Goal: Feedback & Contribution: Leave review/rating

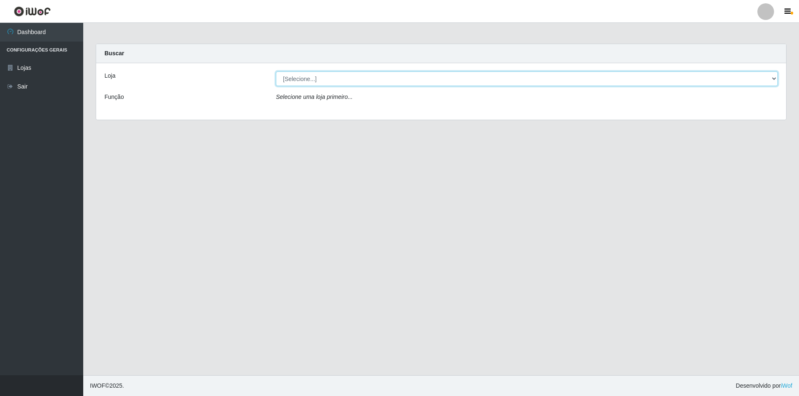
click at [372, 77] on select "[Selecione...] Atacado Vem - [STREET_ADDRESS]" at bounding box center [527, 79] width 502 height 15
select select "449"
click at [276, 72] on select "[Selecione...] Atacado Vem - [STREET_ADDRESS]" at bounding box center [527, 79] width 502 height 15
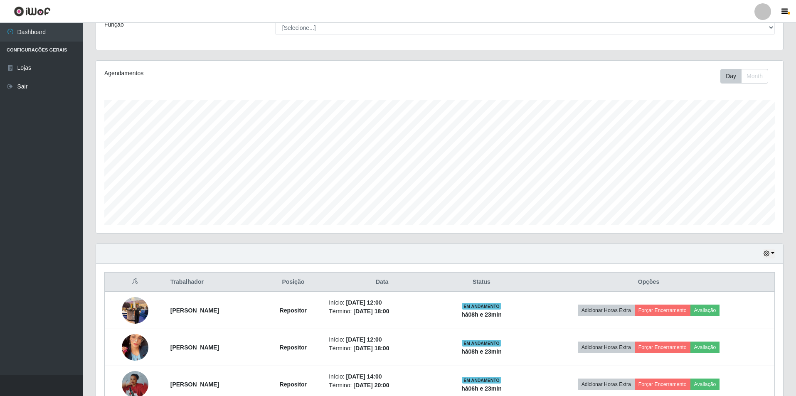
scroll to position [208, 0]
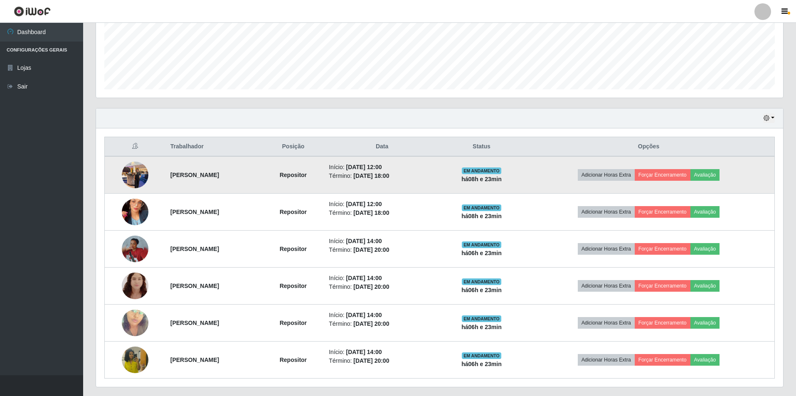
click at [132, 176] on img at bounding box center [135, 174] width 27 height 35
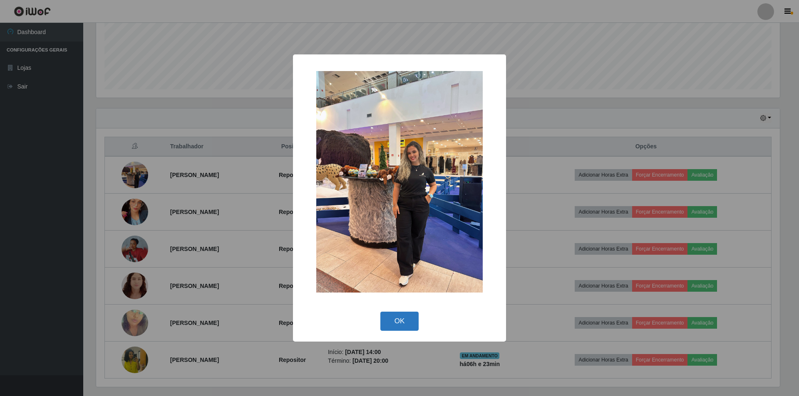
click at [400, 320] on button "OK" at bounding box center [399, 322] width 39 height 20
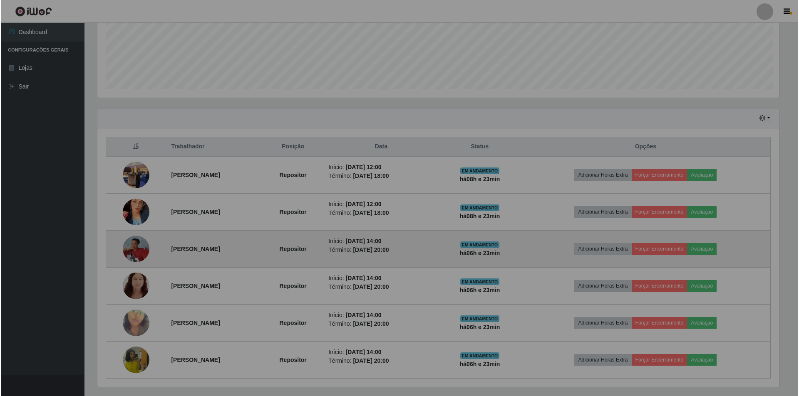
scroll to position [173, 687]
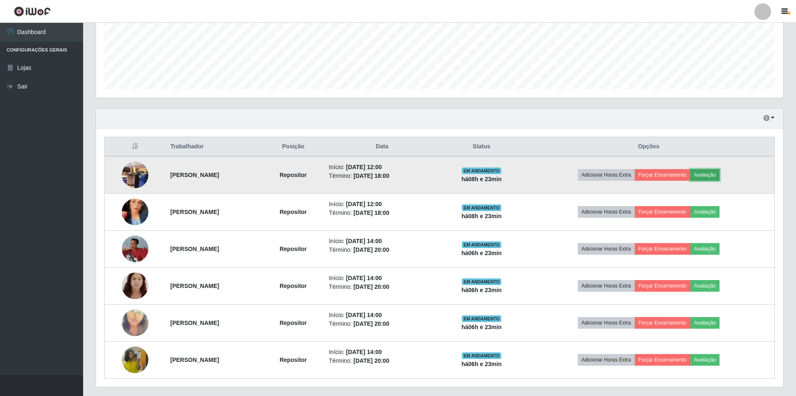
click at [720, 172] on button "Avaliação" at bounding box center [706, 175] width 30 height 12
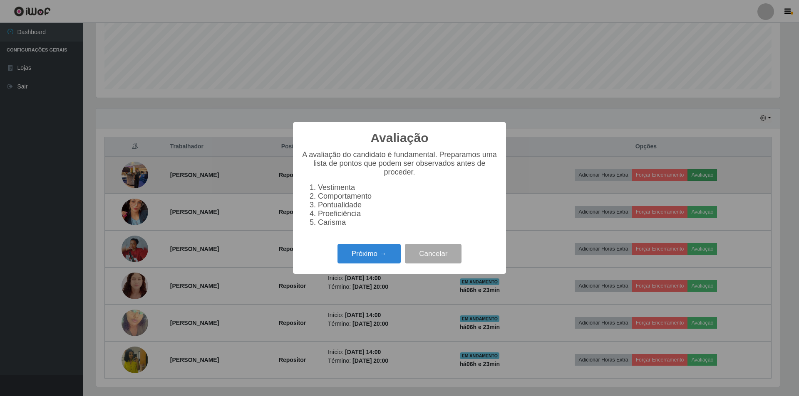
scroll to position [173, 683]
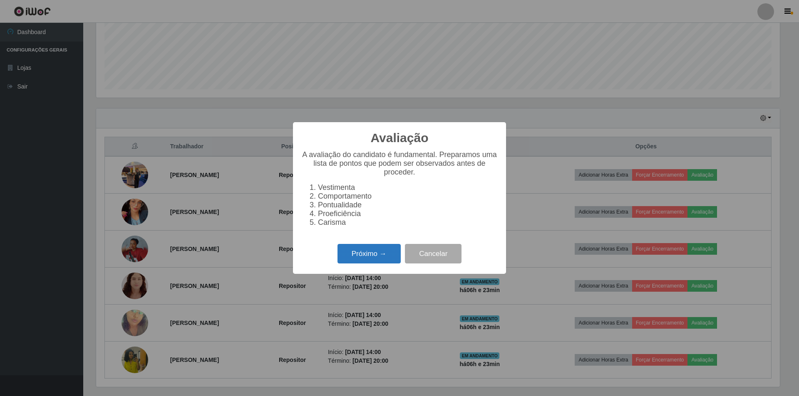
click at [353, 261] on button "Próximo →" at bounding box center [368, 254] width 63 height 20
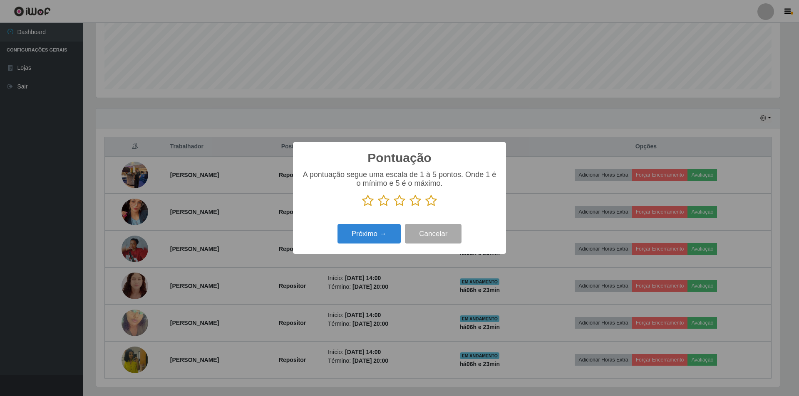
scroll to position [415720, 415209]
click at [402, 204] on icon at bounding box center [399, 201] width 12 height 12
click at [393, 207] on input "radio" at bounding box center [393, 207] width 0 height 0
click at [366, 234] on button "Próximo →" at bounding box center [368, 234] width 63 height 20
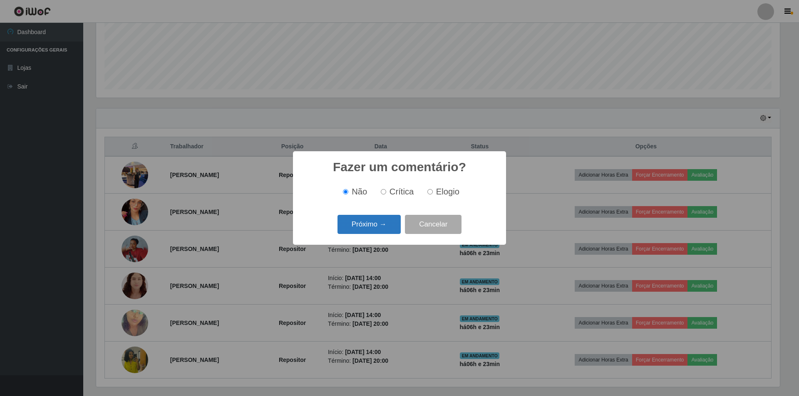
click at [361, 225] on button "Próximo →" at bounding box center [368, 225] width 63 height 20
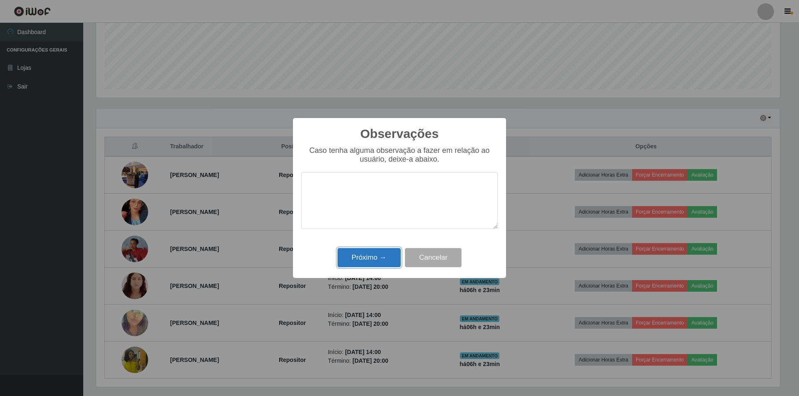
click at [358, 261] on button "Próximo →" at bounding box center [368, 258] width 63 height 20
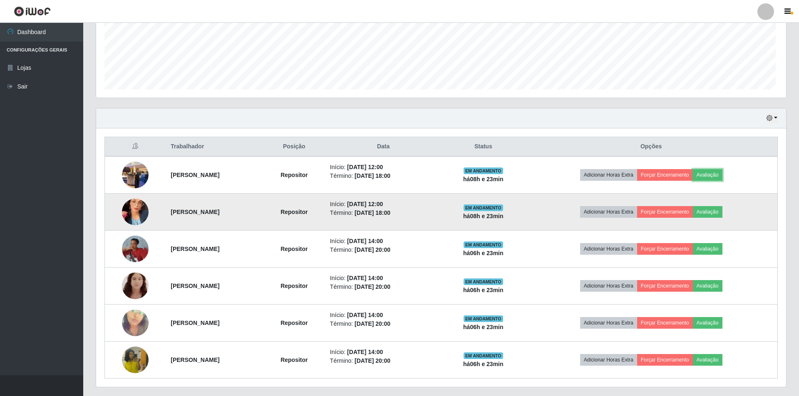
scroll to position [173, 687]
click at [720, 214] on button "Avaliação" at bounding box center [706, 212] width 30 height 12
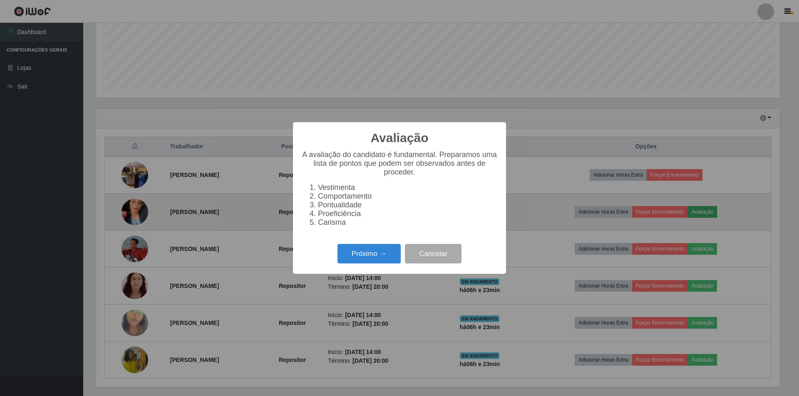
scroll to position [173, 683]
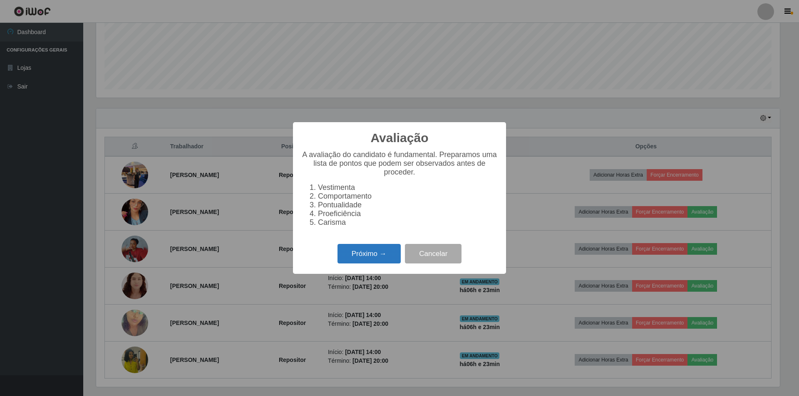
click at [367, 262] on button "Próximo →" at bounding box center [368, 254] width 63 height 20
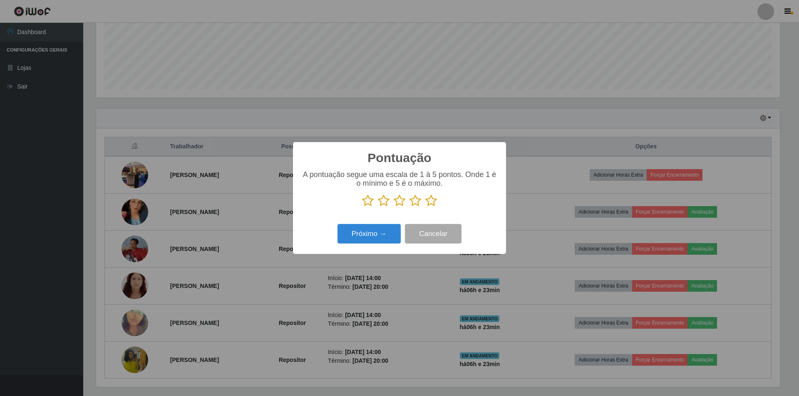
scroll to position [415720, 415209]
click at [397, 203] on icon at bounding box center [399, 201] width 12 height 12
click at [393, 207] on input "radio" at bounding box center [393, 207] width 0 height 0
click at [346, 235] on button "Próximo →" at bounding box center [368, 234] width 63 height 20
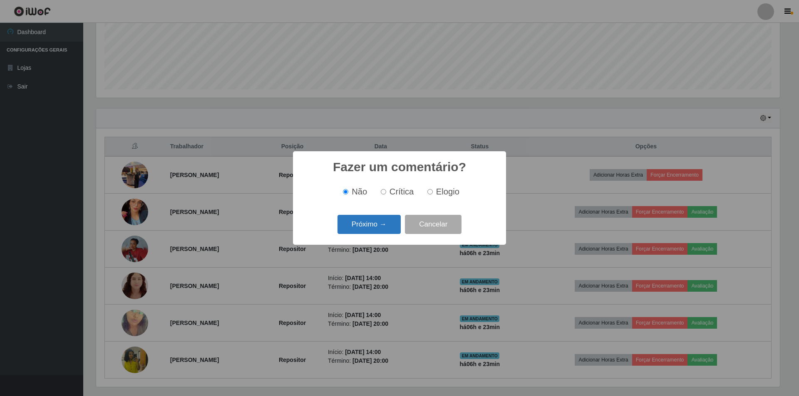
click at [355, 225] on button "Próximo →" at bounding box center [368, 225] width 63 height 20
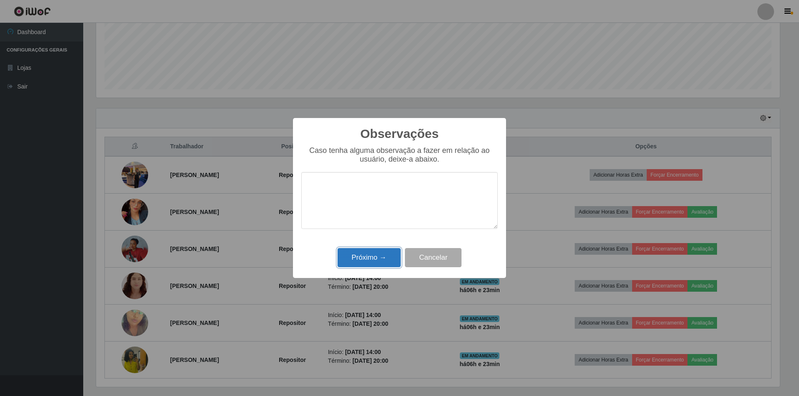
click at [378, 258] on button "Próximo →" at bounding box center [368, 258] width 63 height 20
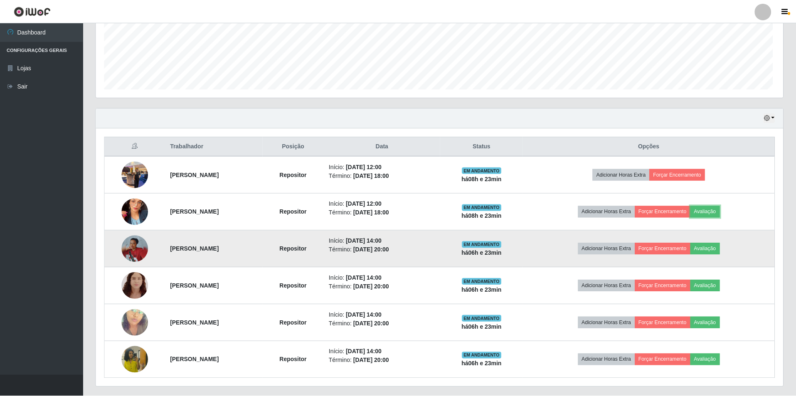
scroll to position [173, 687]
click at [135, 251] on img at bounding box center [135, 249] width 27 height 27
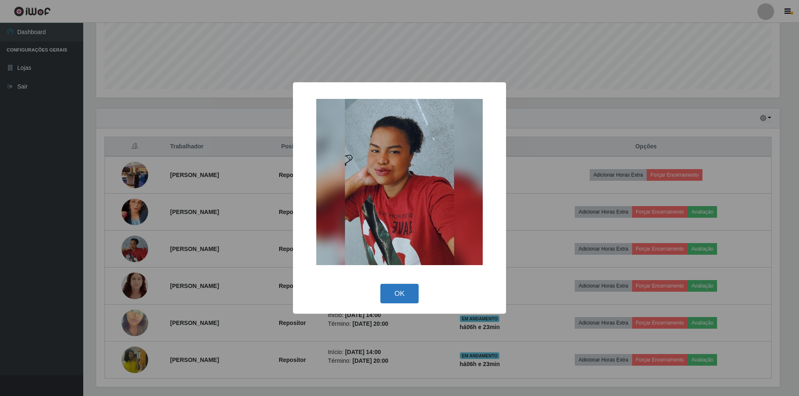
click at [400, 292] on button "OK" at bounding box center [399, 294] width 39 height 20
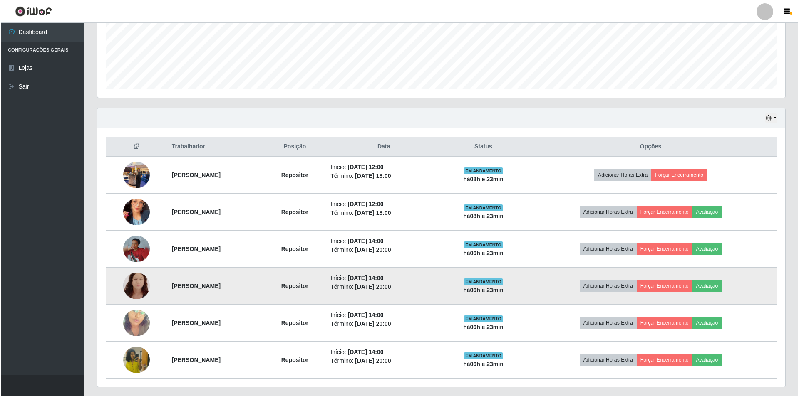
scroll to position [173, 687]
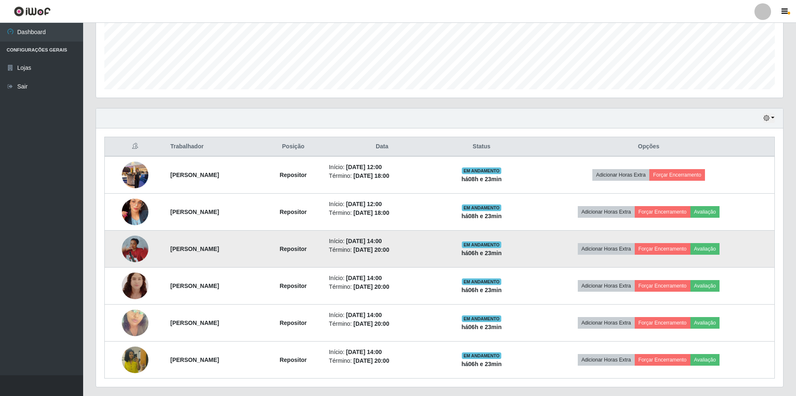
click at [122, 249] on img at bounding box center [135, 249] width 27 height 27
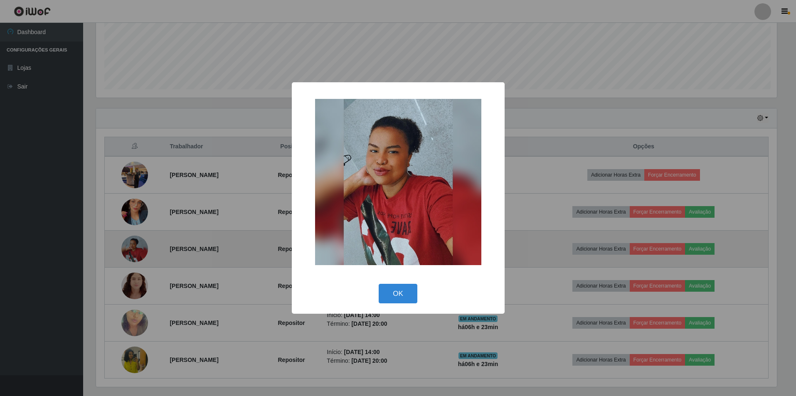
scroll to position [173, 683]
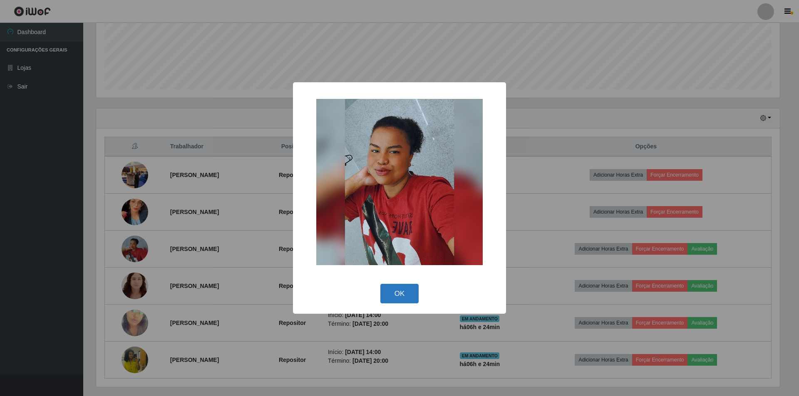
click at [398, 291] on button "OK" at bounding box center [399, 294] width 39 height 20
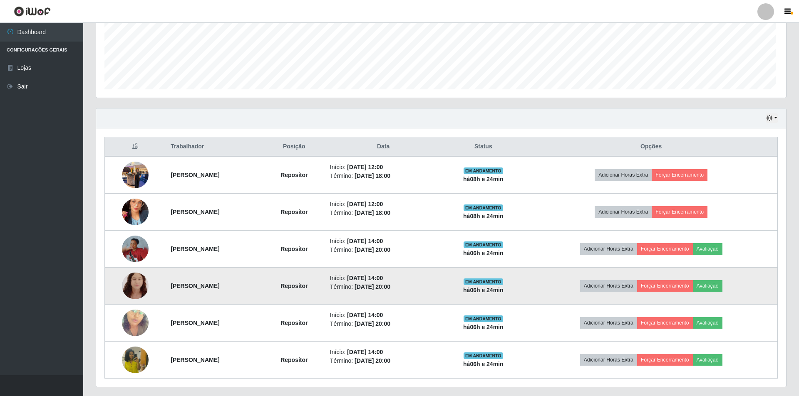
scroll to position [173, 687]
click at [126, 286] on img at bounding box center [135, 286] width 27 height 34
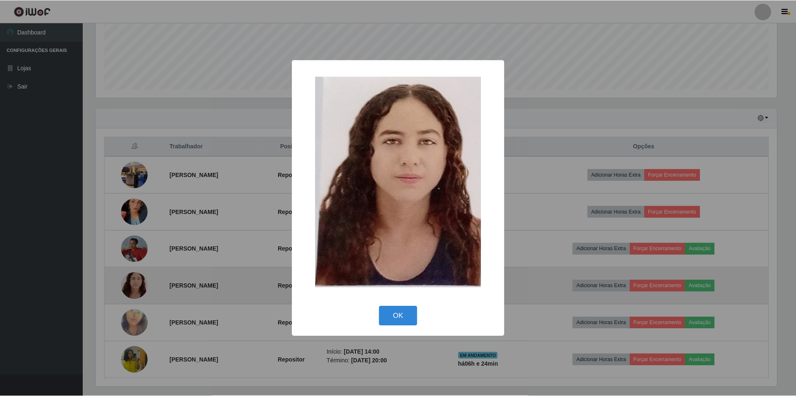
scroll to position [173, 683]
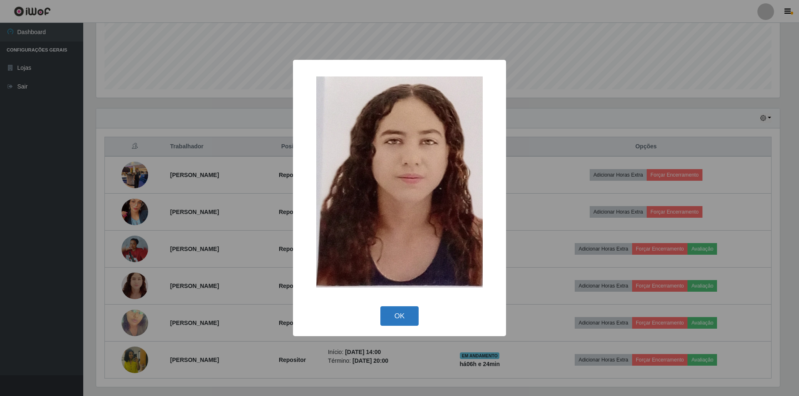
click at [389, 316] on button "OK" at bounding box center [399, 317] width 39 height 20
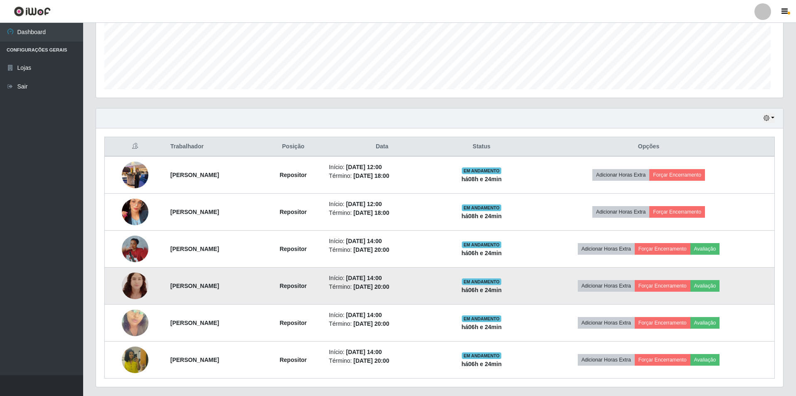
scroll to position [173, 687]
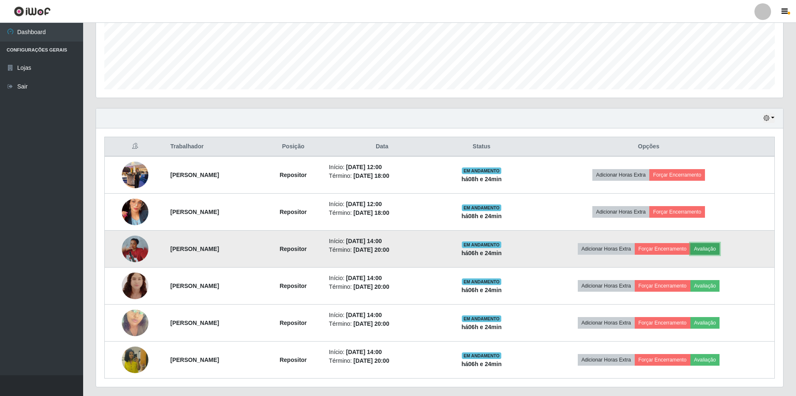
click at [720, 248] on button "Avaliação" at bounding box center [706, 249] width 30 height 12
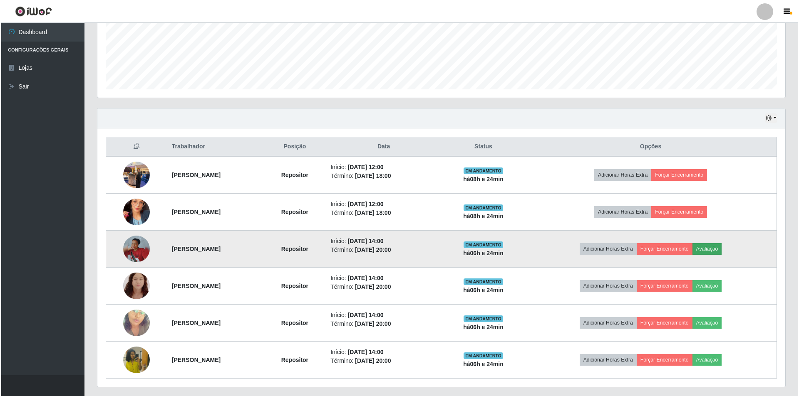
scroll to position [173, 683]
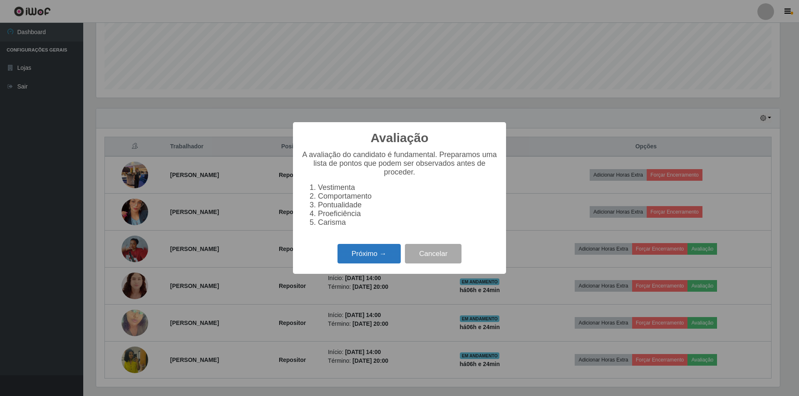
click at [366, 257] on button "Próximo →" at bounding box center [368, 254] width 63 height 20
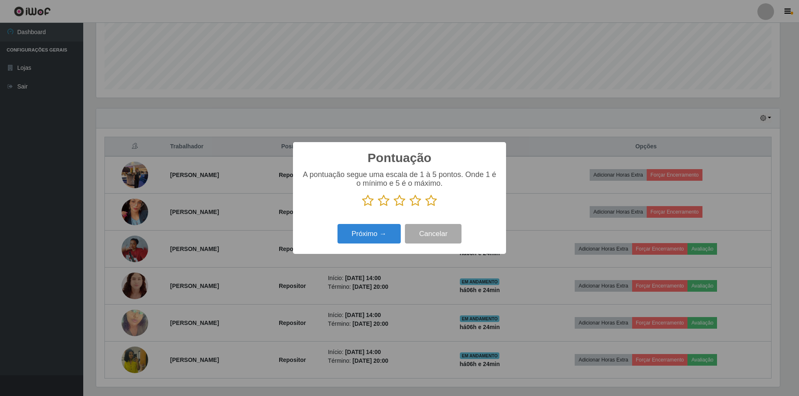
click at [397, 198] on icon at bounding box center [399, 201] width 12 height 12
click at [393, 207] on input "radio" at bounding box center [393, 207] width 0 height 0
click at [371, 232] on button "Próximo →" at bounding box center [368, 234] width 63 height 20
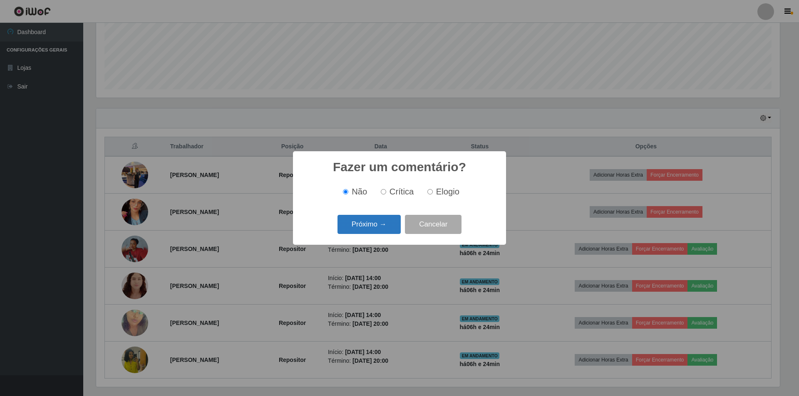
click at [366, 223] on button "Próximo →" at bounding box center [368, 225] width 63 height 20
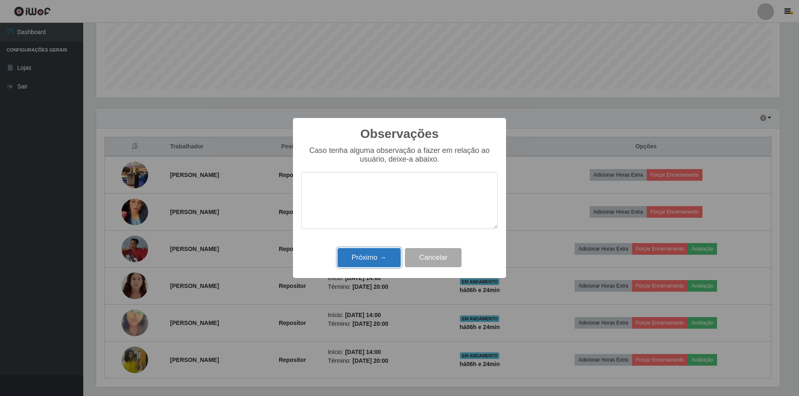
click at [367, 262] on button "Próximo →" at bounding box center [368, 258] width 63 height 20
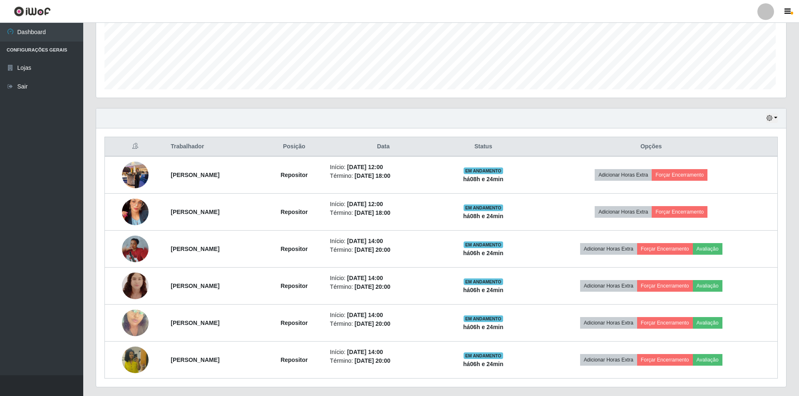
scroll to position [173, 687]
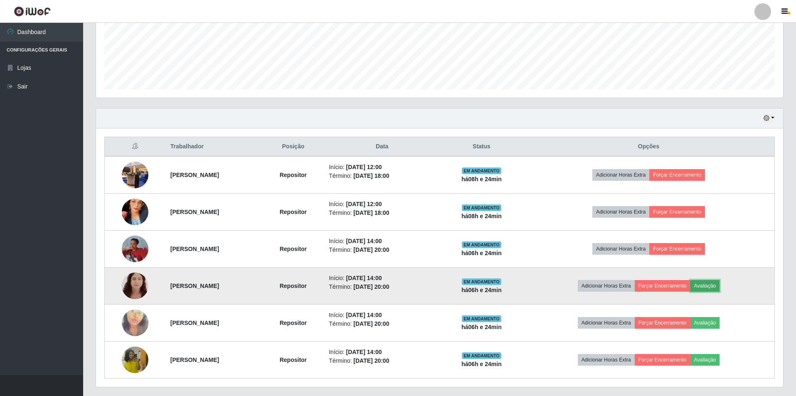
click at [720, 287] on button "Avaliação" at bounding box center [706, 286] width 30 height 12
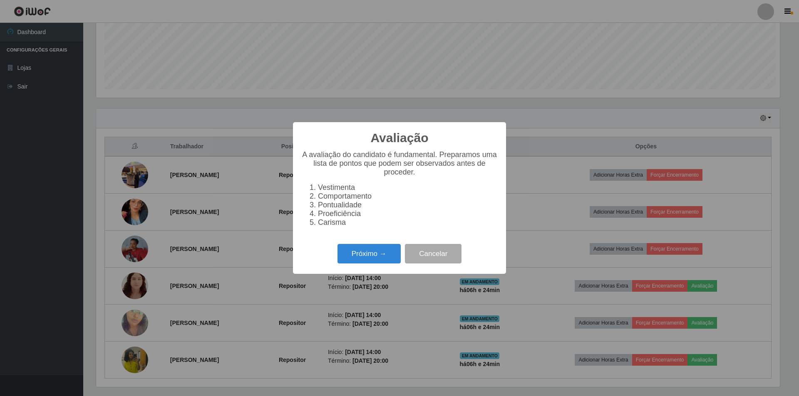
scroll to position [173, 683]
click at [351, 254] on button "Próximo →" at bounding box center [368, 254] width 63 height 20
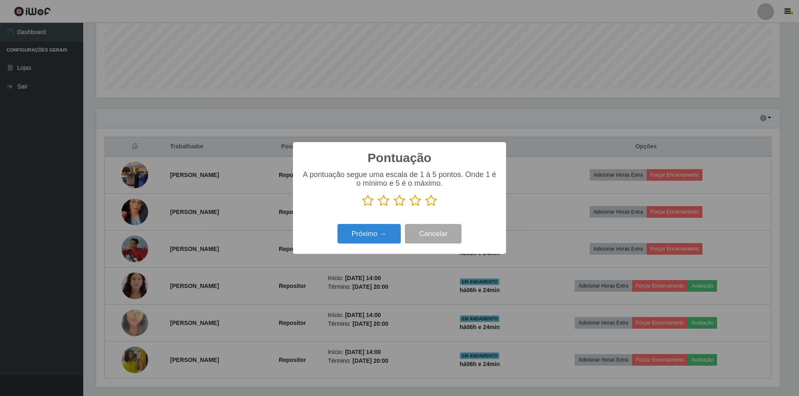
click at [430, 205] on icon at bounding box center [431, 201] width 12 height 12
click at [425, 207] on input "radio" at bounding box center [425, 207] width 0 height 0
click at [360, 233] on button "Próximo →" at bounding box center [368, 234] width 63 height 20
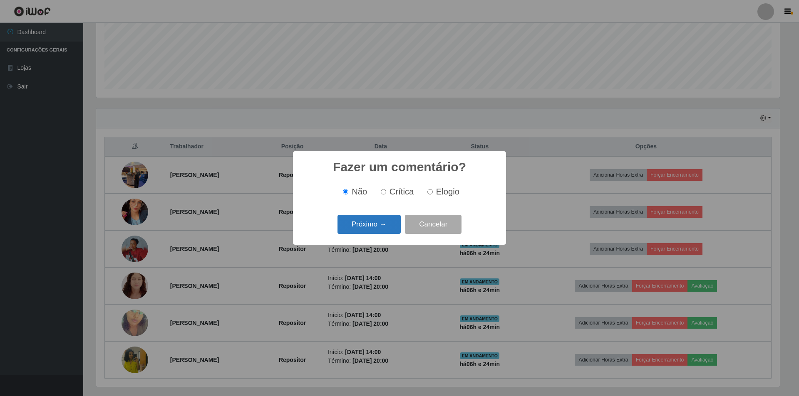
click at [359, 229] on button "Próximo →" at bounding box center [368, 225] width 63 height 20
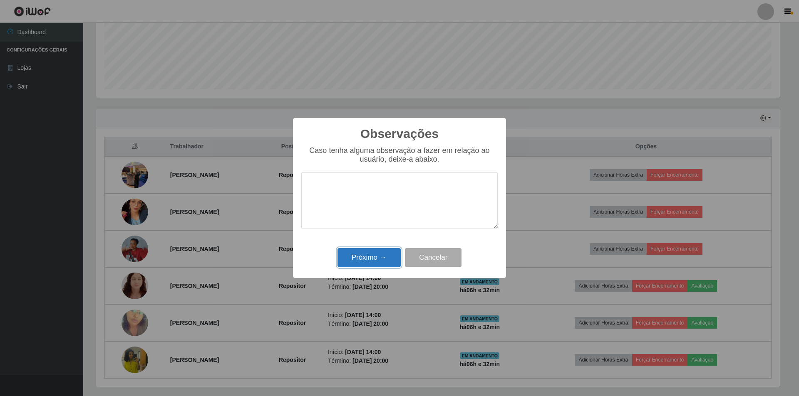
click at [375, 258] on button "Próximo →" at bounding box center [368, 258] width 63 height 20
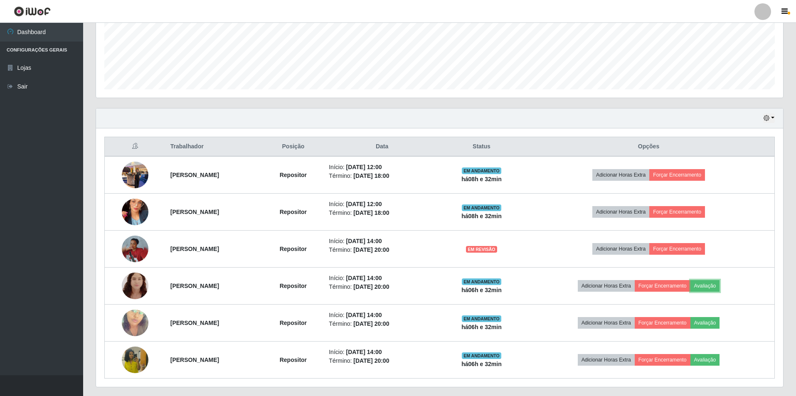
scroll to position [230, 0]
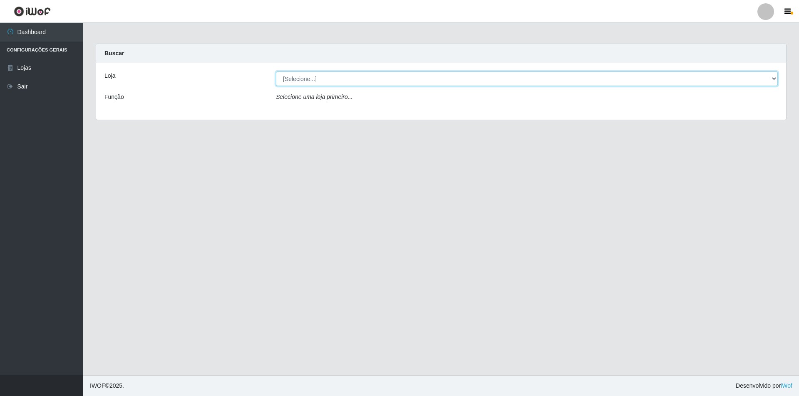
click at [391, 77] on select "[Selecione...] Atacado Vem - [STREET_ADDRESS]" at bounding box center [527, 79] width 502 height 15
click at [765, 78] on select "[Selecione...] Atacado Vem - [STREET_ADDRESS]" at bounding box center [527, 79] width 502 height 15
click at [714, 81] on select "[Selecione...] Atacado Vem - [STREET_ADDRESS]" at bounding box center [527, 79] width 502 height 15
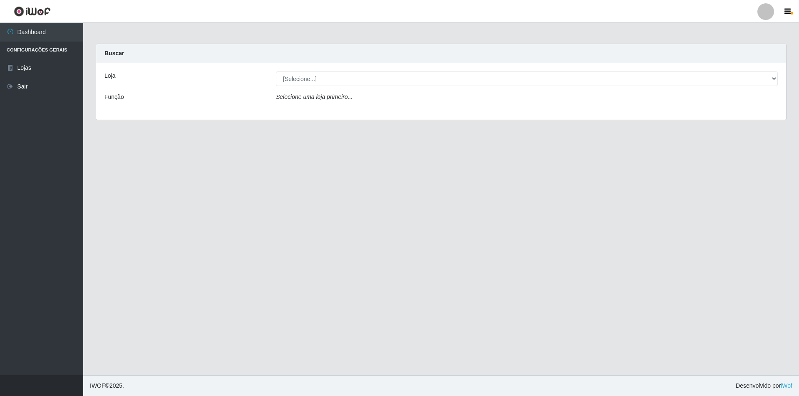
click at [646, 111] on div "Loja [Selecione...] Atacado Vem - Loja 48 Jardim Limoeiro Função Selecione uma …" at bounding box center [441, 91] width 690 height 57
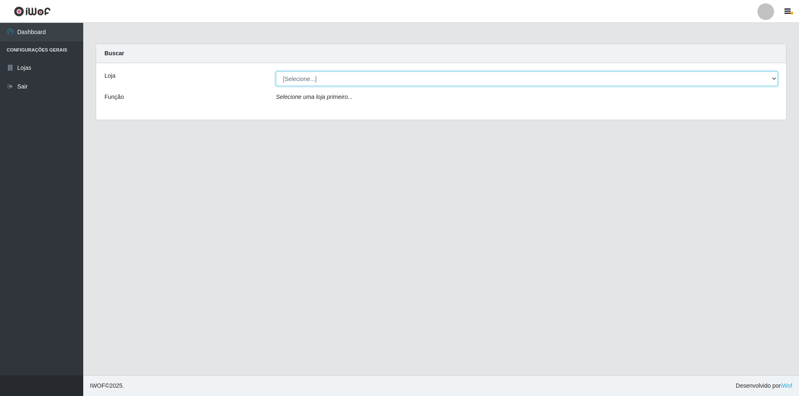
click at [724, 81] on select "[Selecione...] Atacado Vem - [STREET_ADDRESS]" at bounding box center [527, 79] width 502 height 15
select select "449"
click at [276, 72] on select "[Selecione...] Atacado Vem - [STREET_ADDRESS]" at bounding box center [527, 79] width 502 height 15
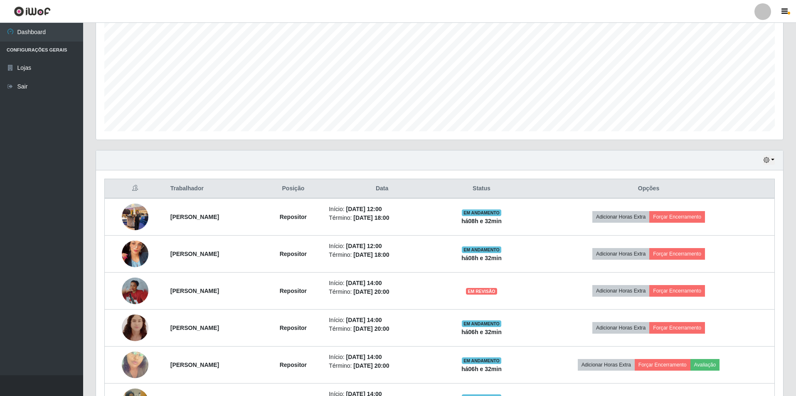
scroll to position [166, 0]
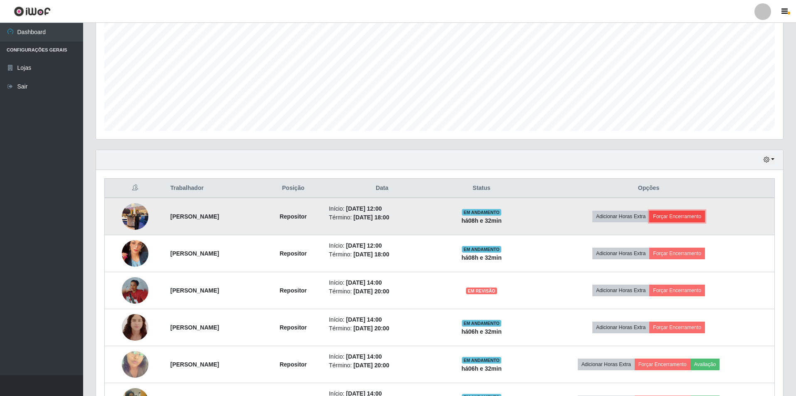
click at [691, 213] on button "Forçar Encerramento" at bounding box center [678, 217] width 56 height 12
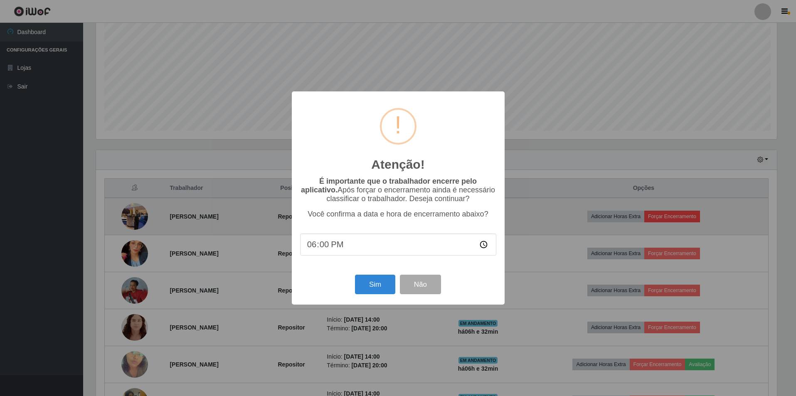
scroll to position [173, 683]
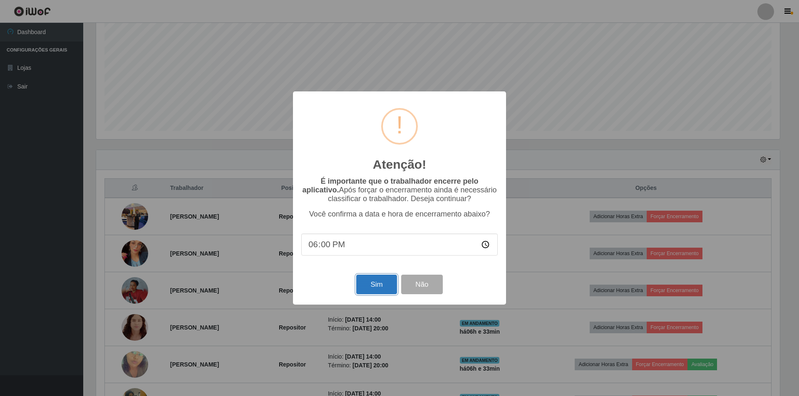
click at [370, 288] on button "Sim" at bounding box center [376, 285] width 40 height 20
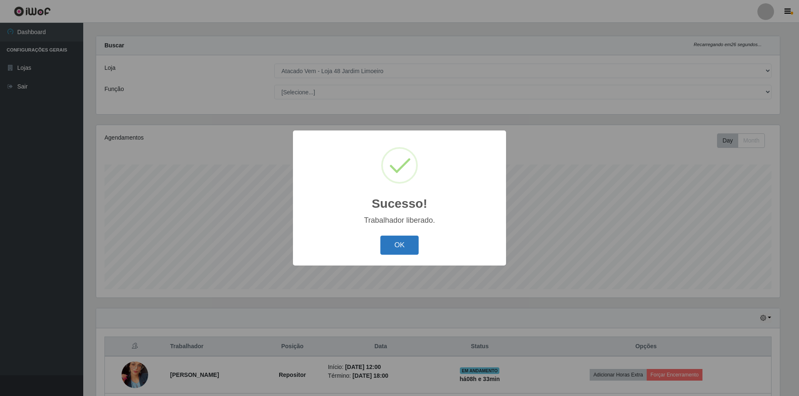
click at [400, 241] on button "OK" at bounding box center [399, 246] width 39 height 20
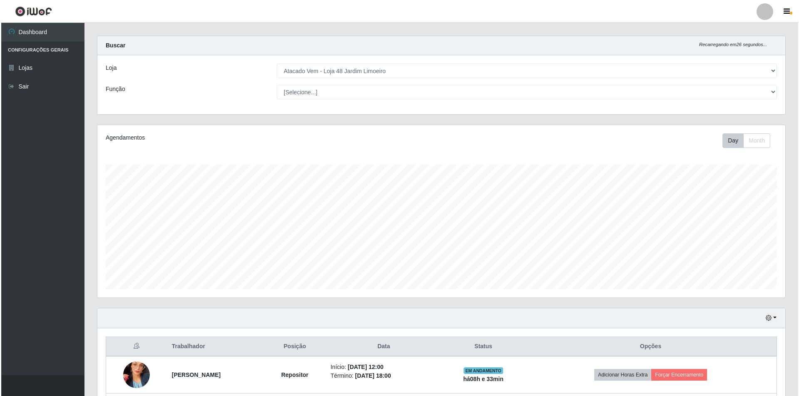
scroll to position [133, 0]
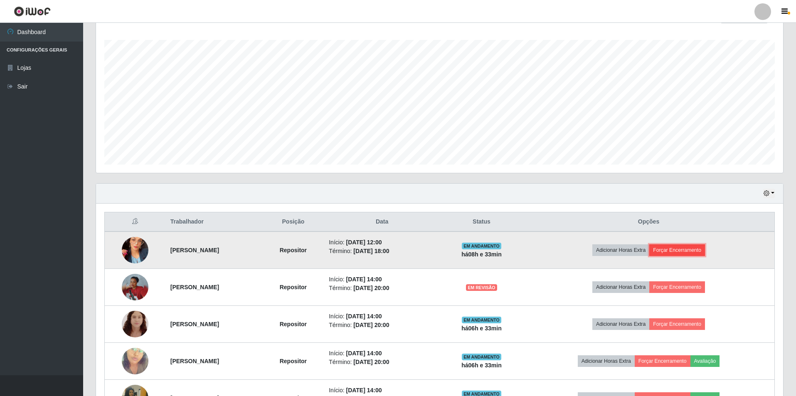
click at [684, 248] on button "Forçar Encerramento" at bounding box center [678, 251] width 56 height 12
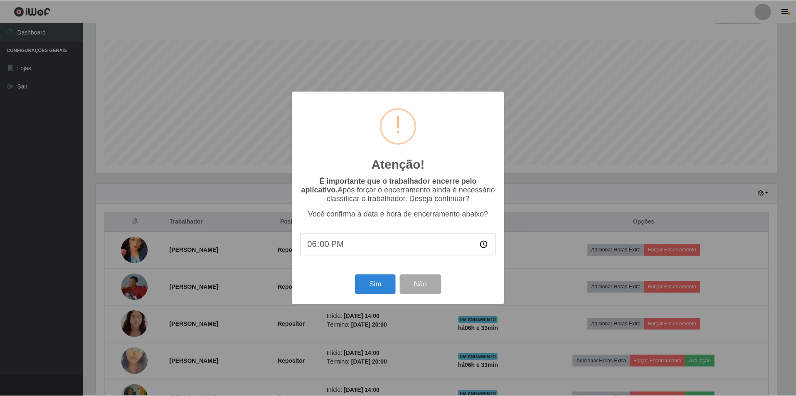
scroll to position [173, 683]
click at [363, 287] on button "Sim" at bounding box center [376, 285] width 40 height 20
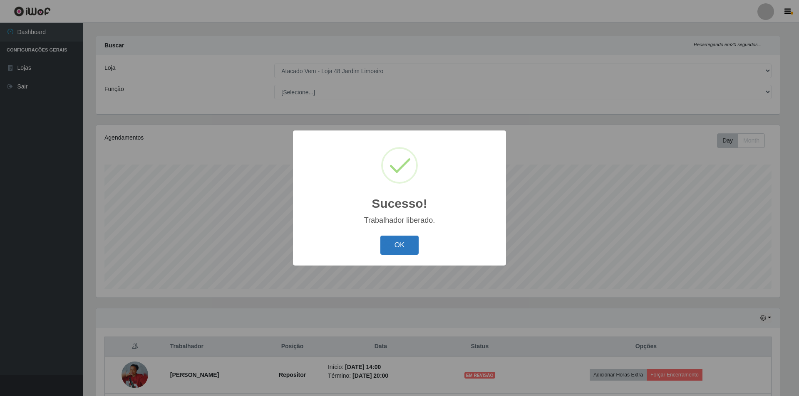
click at [404, 242] on button "OK" at bounding box center [399, 246] width 39 height 20
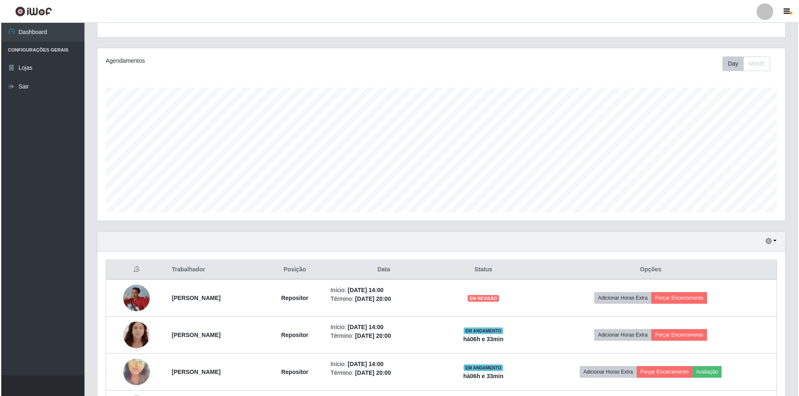
scroll to position [91, 0]
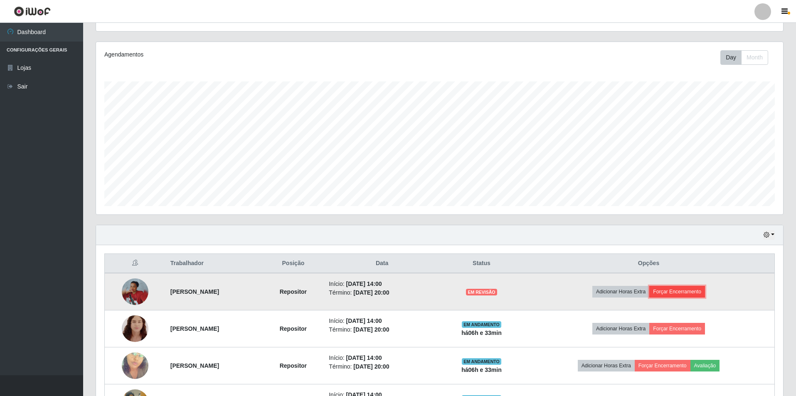
click at [697, 288] on button "Forçar Encerramento" at bounding box center [678, 292] width 56 height 12
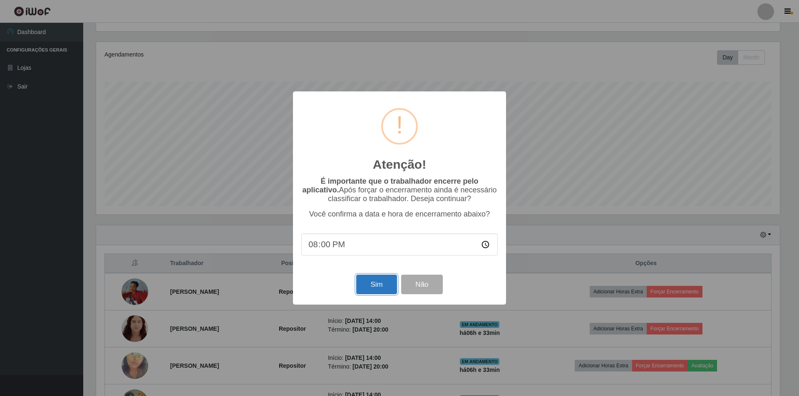
click at [366, 281] on button "Sim" at bounding box center [376, 285] width 40 height 20
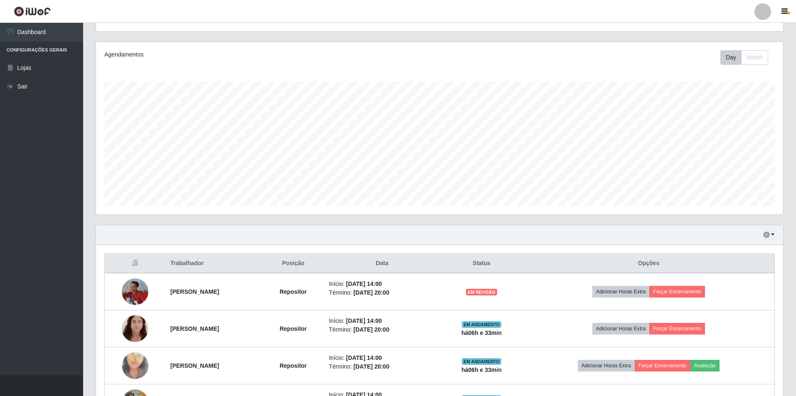
scroll to position [0, 0]
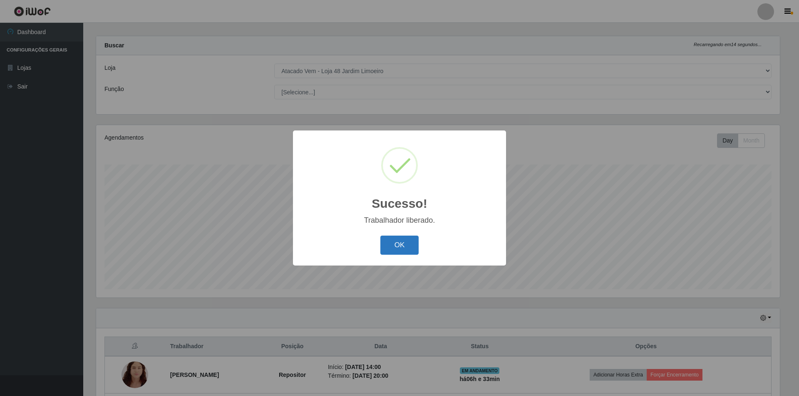
click at [403, 250] on button "OK" at bounding box center [399, 246] width 39 height 20
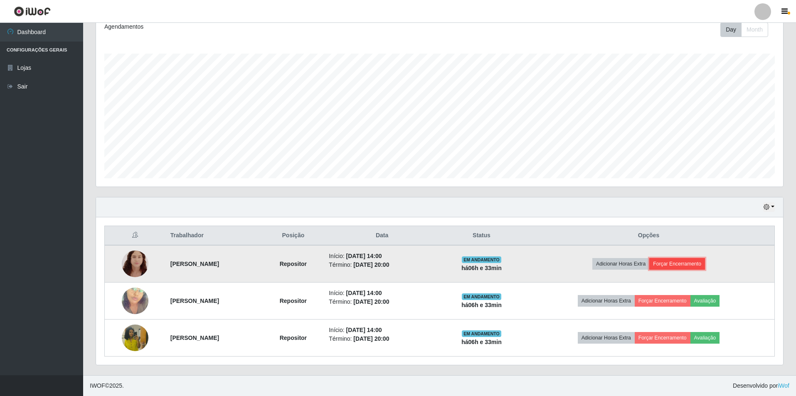
click at [697, 261] on button "Forçar Encerramento" at bounding box center [678, 264] width 56 height 12
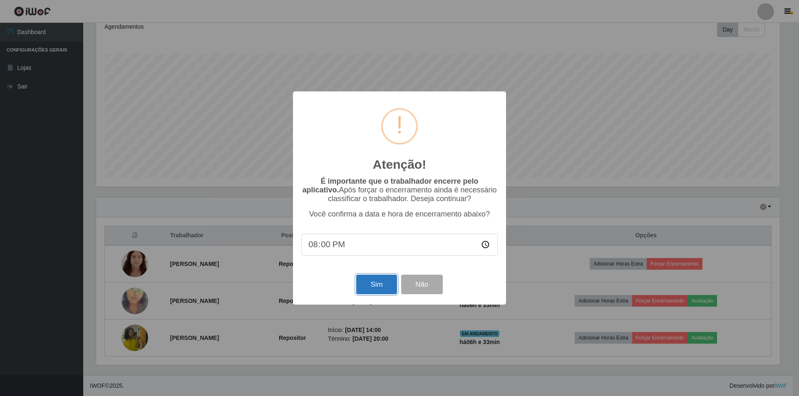
click at [372, 285] on button "Sim" at bounding box center [376, 285] width 40 height 20
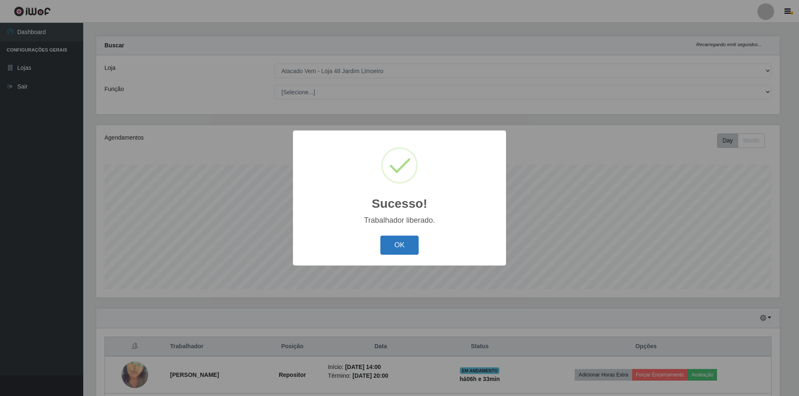
click at [391, 246] on button "OK" at bounding box center [399, 246] width 39 height 20
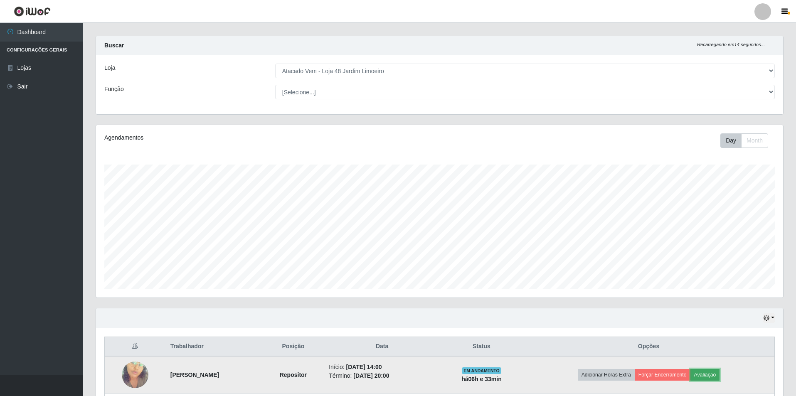
click at [710, 375] on button "Avaliação" at bounding box center [706, 375] width 30 height 12
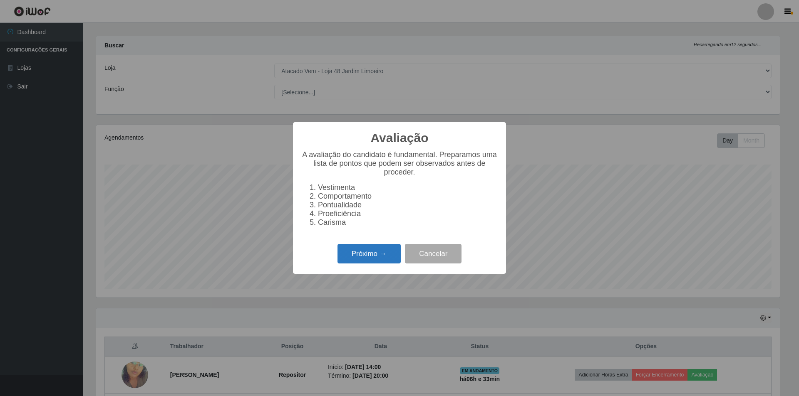
click at [348, 257] on button "Próximo →" at bounding box center [368, 254] width 63 height 20
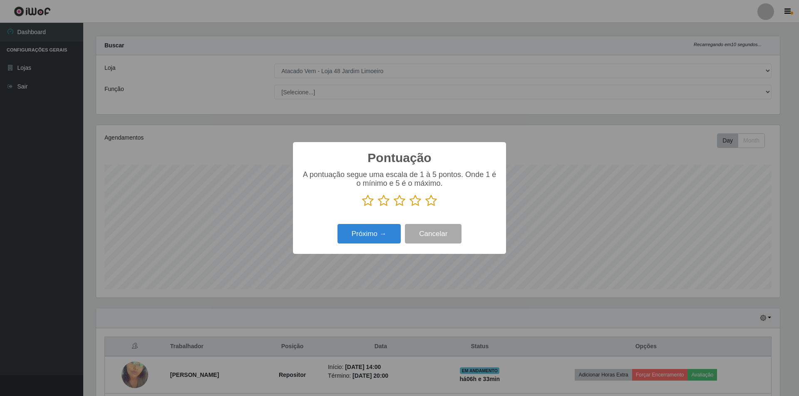
click at [399, 201] on icon at bounding box center [399, 201] width 12 height 12
click at [393, 207] on input "radio" at bounding box center [393, 207] width 0 height 0
click at [372, 236] on button "Próximo →" at bounding box center [368, 234] width 63 height 20
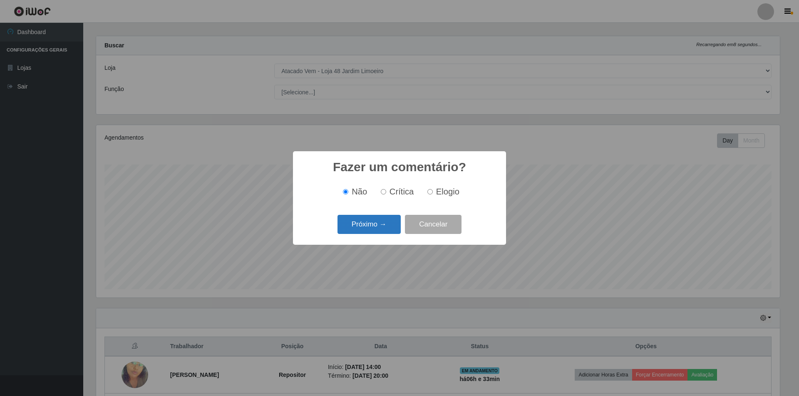
click at [375, 230] on button "Próximo →" at bounding box center [368, 225] width 63 height 20
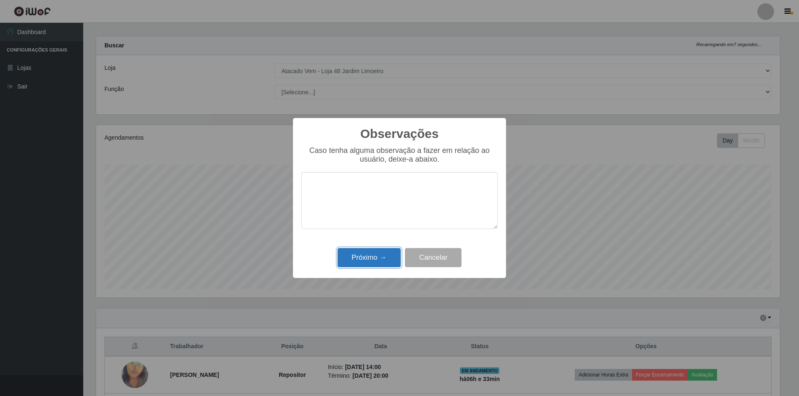
click at [360, 258] on button "Próximo →" at bounding box center [368, 258] width 63 height 20
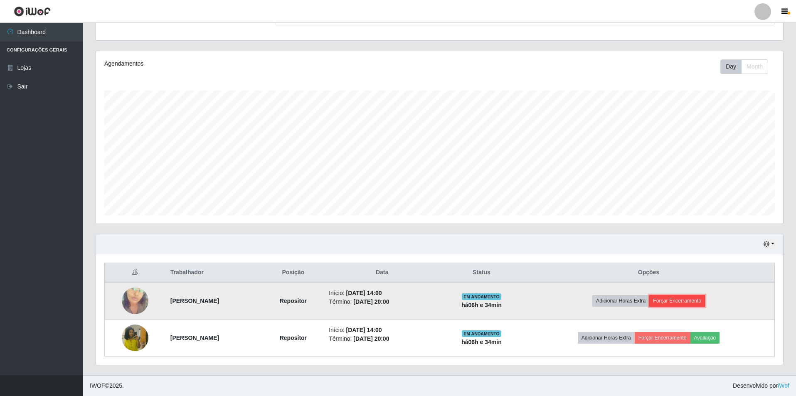
click at [700, 298] on button "Forçar Encerramento" at bounding box center [678, 301] width 56 height 12
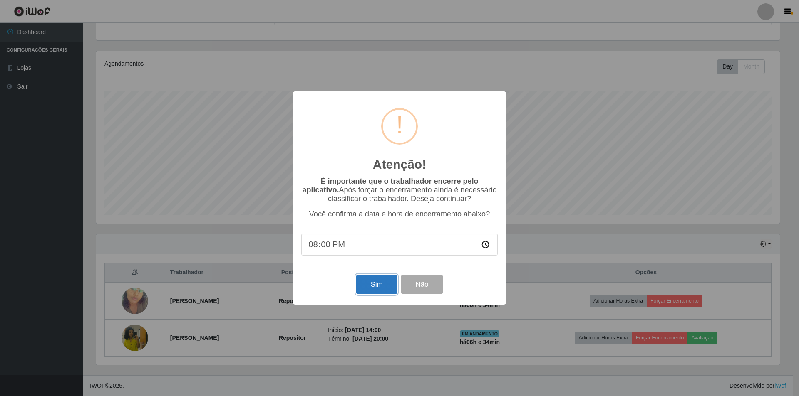
click at [371, 285] on button "Sim" at bounding box center [376, 285] width 40 height 20
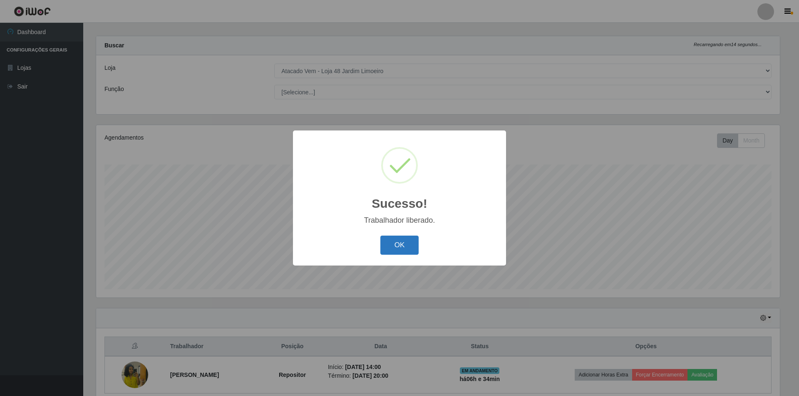
click at [406, 250] on button "OK" at bounding box center [399, 246] width 39 height 20
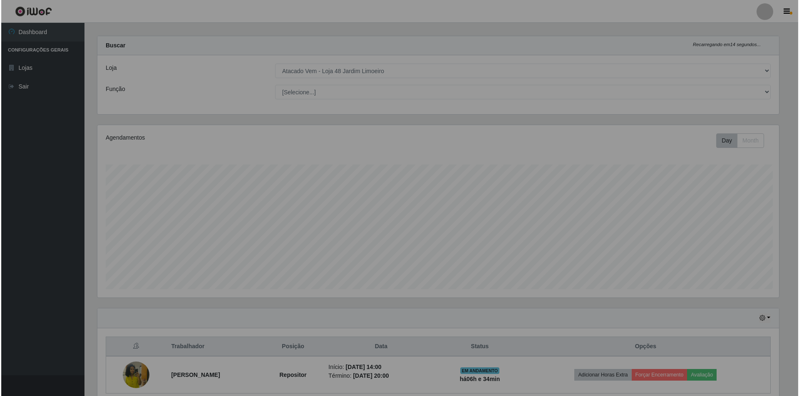
scroll to position [173, 687]
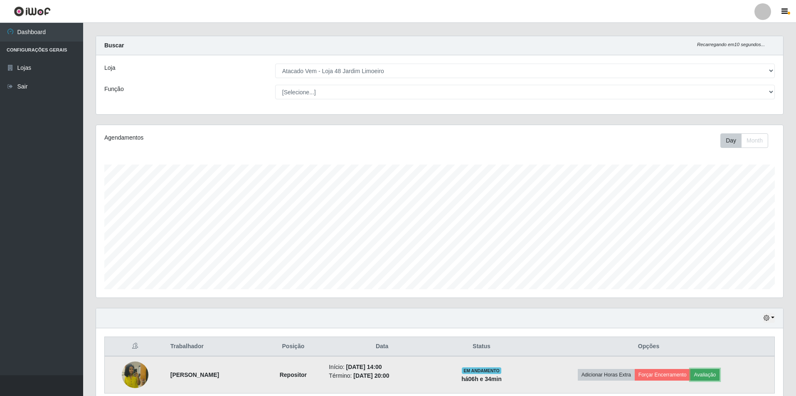
click at [709, 376] on button "Avaliação" at bounding box center [706, 375] width 30 height 12
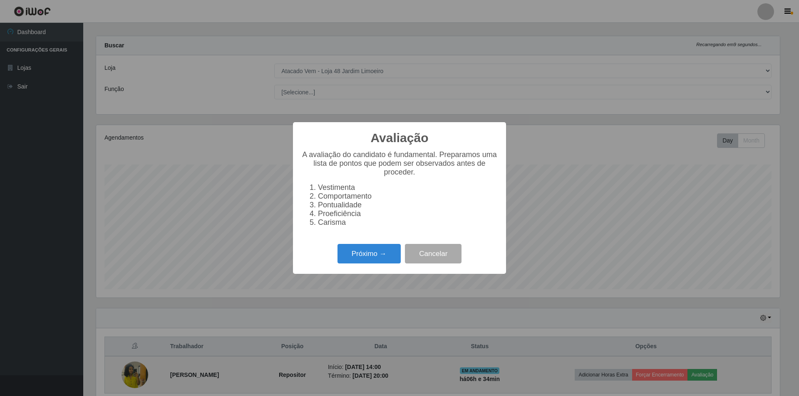
scroll to position [173, 683]
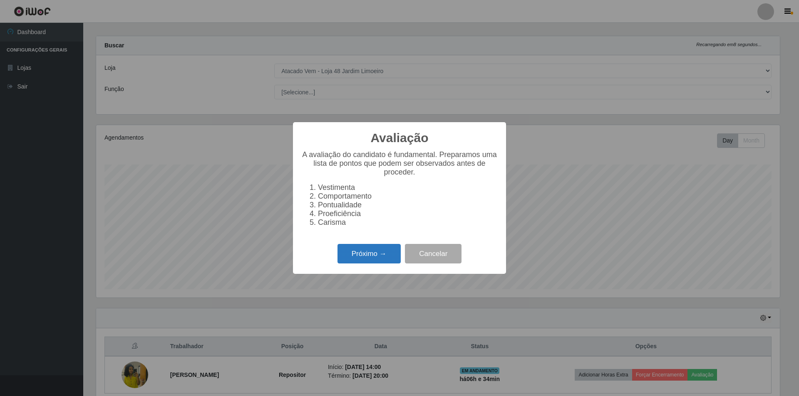
click at [359, 258] on button "Próximo →" at bounding box center [368, 254] width 63 height 20
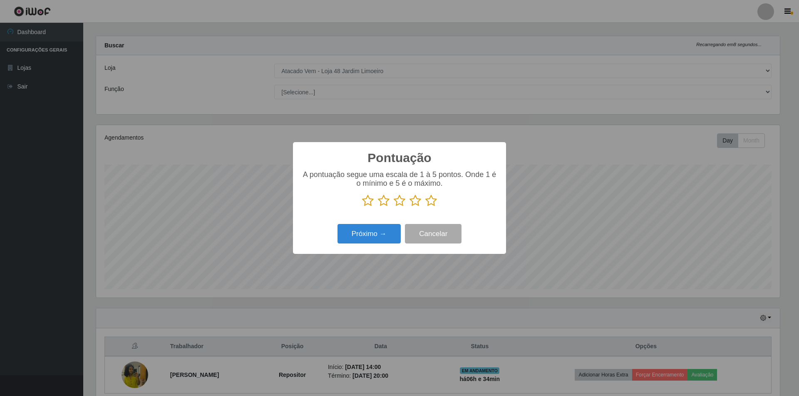
scroll to position [415720, 415209]
drag, startPoint x: 433, startPoint y: 200, endPoint x: 396, endPoint y: 227, distance: 46.1
click at [433, 200] on icon at bounding box center [431, 201] width 12 height 12
click at [425, 207] on input "radio" at bounding box center [425, 207] width 0 height 0
click at [378, 228] on button "Próximo →" at bounding box center [368, 234] width 63 height 20
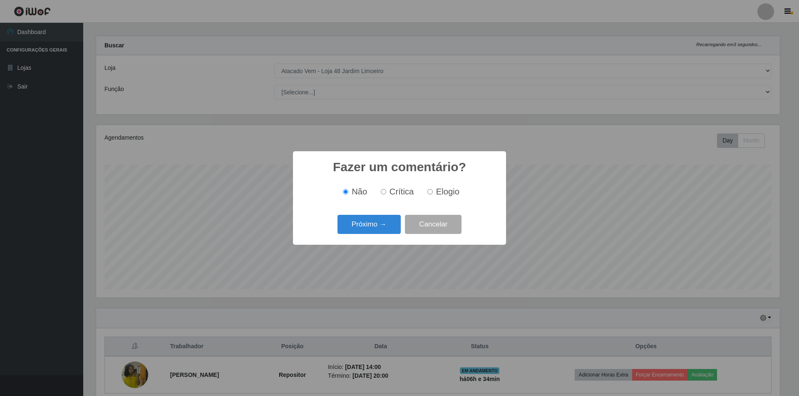
click at [432, 193] on input "Elogio" at bounding box center [429, 191] width 5 height 5
radio input "true"
click at [358, 226] on button "Próximo →" at bounding box center [368, 225] width 63 height 20
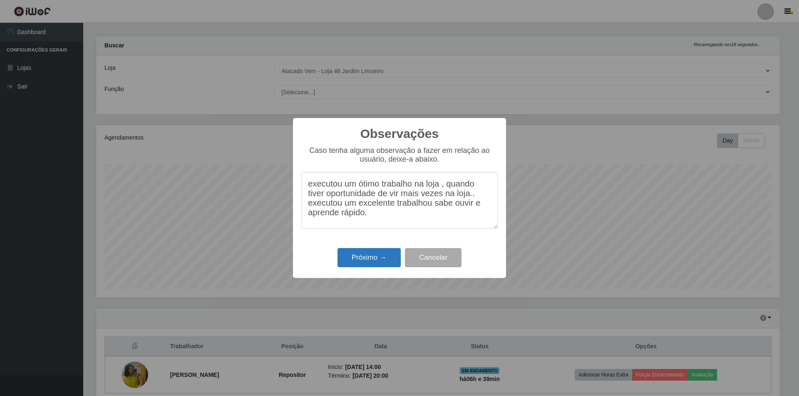
type textarea "executou um ótimo trabalho na loja , quando tiver oportunidade de vir mais veze…"
click at [362, 256] on button "Próximo →" at bounding box center [368, 258] width 63 height 20
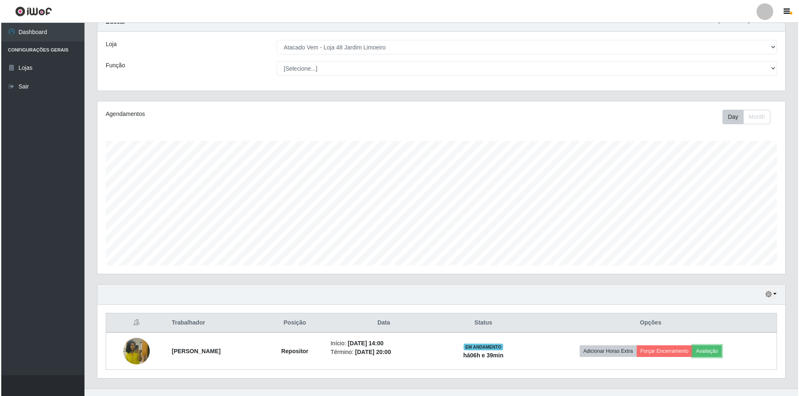
scroll to position [45, 0]
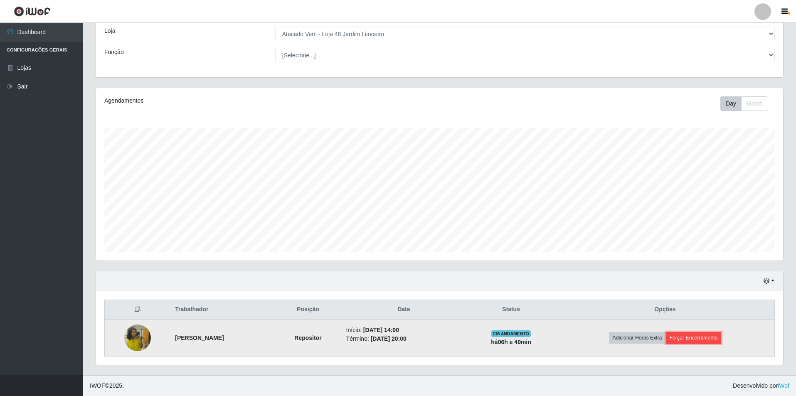
click at [699, 341] on button "Forçar Encerramento" at bounding box center [694, 338] width 56 height 12
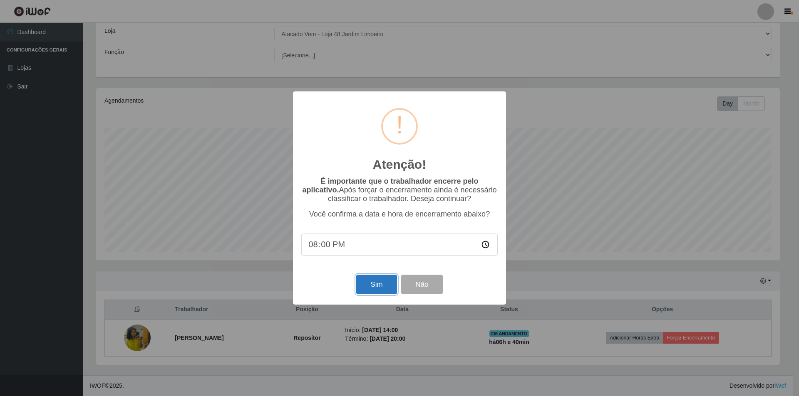
click at [375, 284] on button "Sim" at bounding box center [376, 285] width 40 height 20
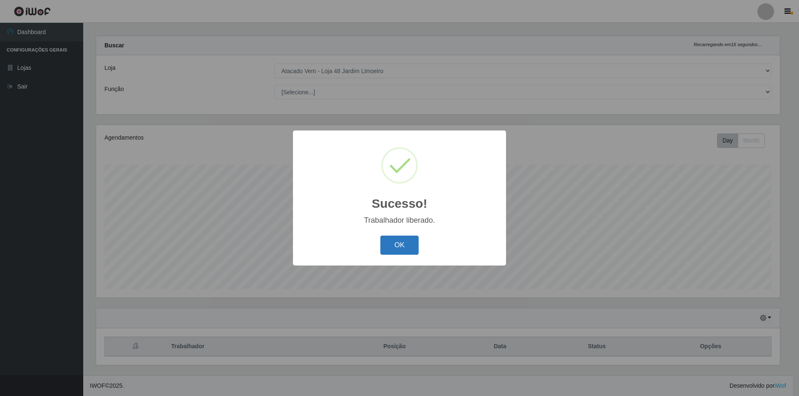
click at [400, 244] on button "OK" at bounding box center [399, 246] width 39 height 20
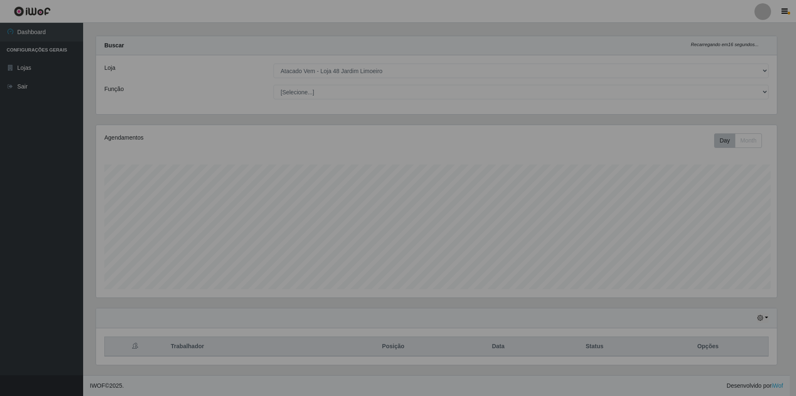
scroll to position [173, 687]
